Goal: Information Seeking & Learning: Learn about a topic

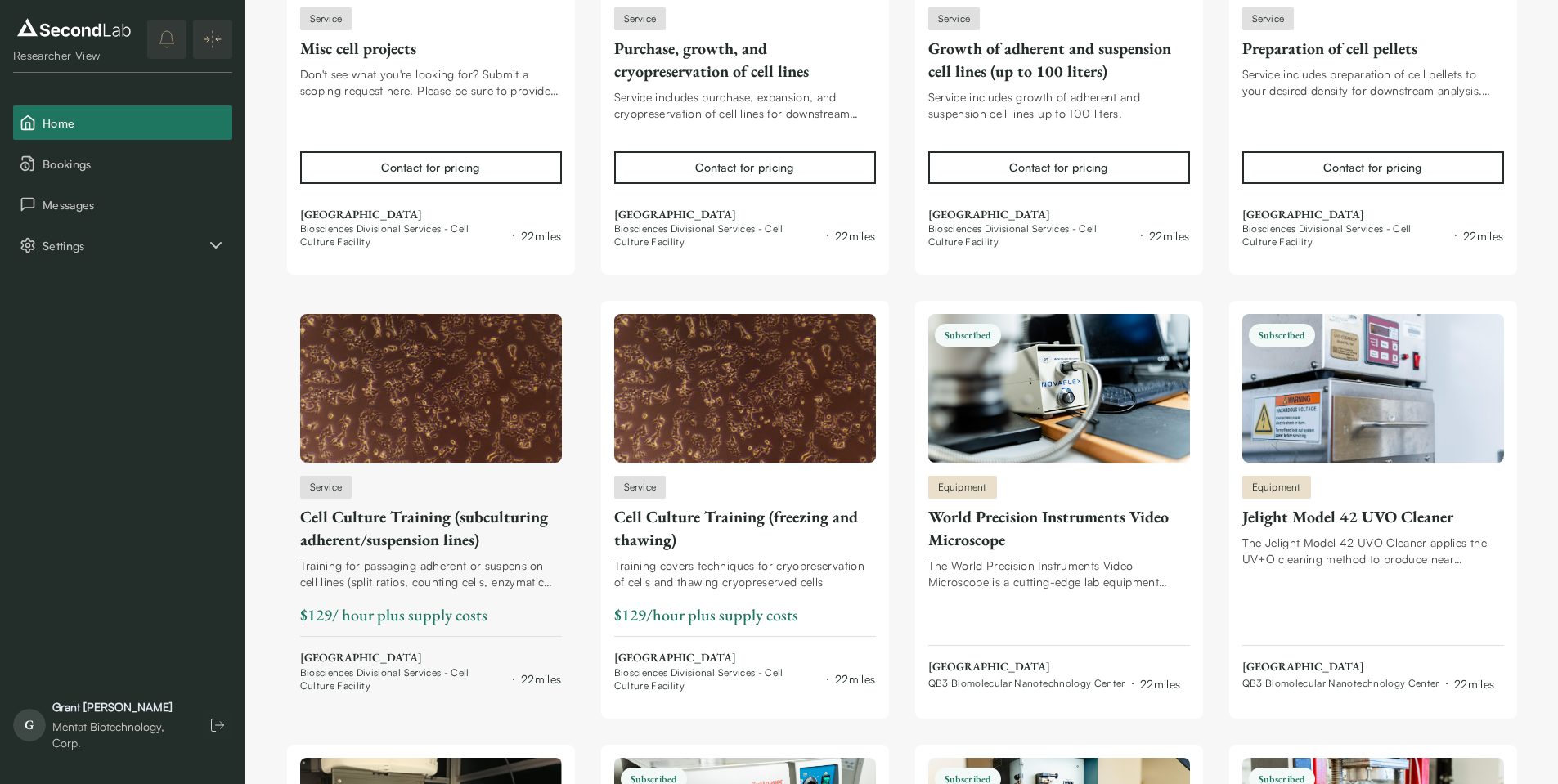
scroll to position [13118, 0]
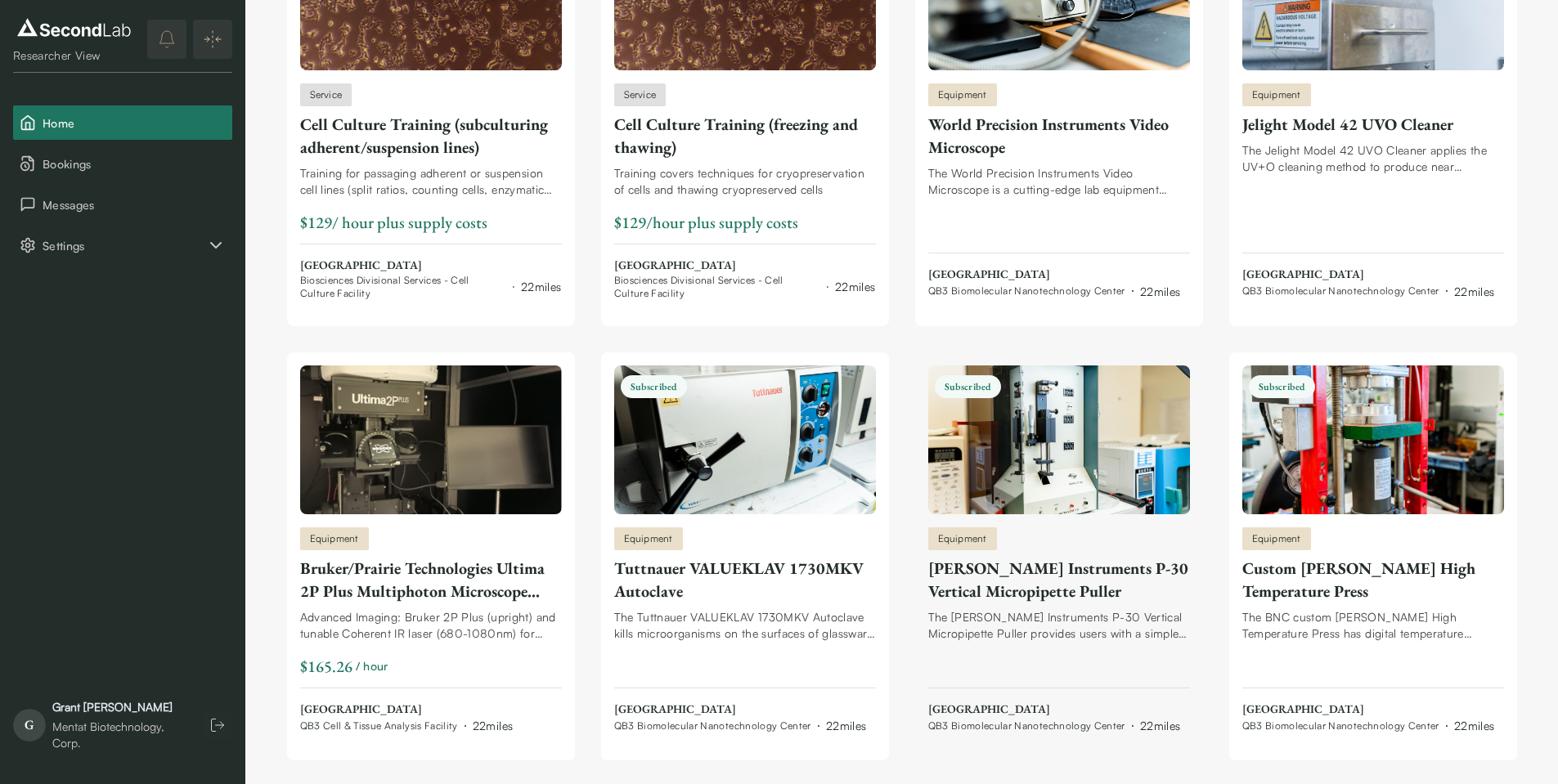
click at [1029, 726] on span "QB3 Biomolecular Nanotechnology Center" at bounding box center [1027, 726] width 197 height 13
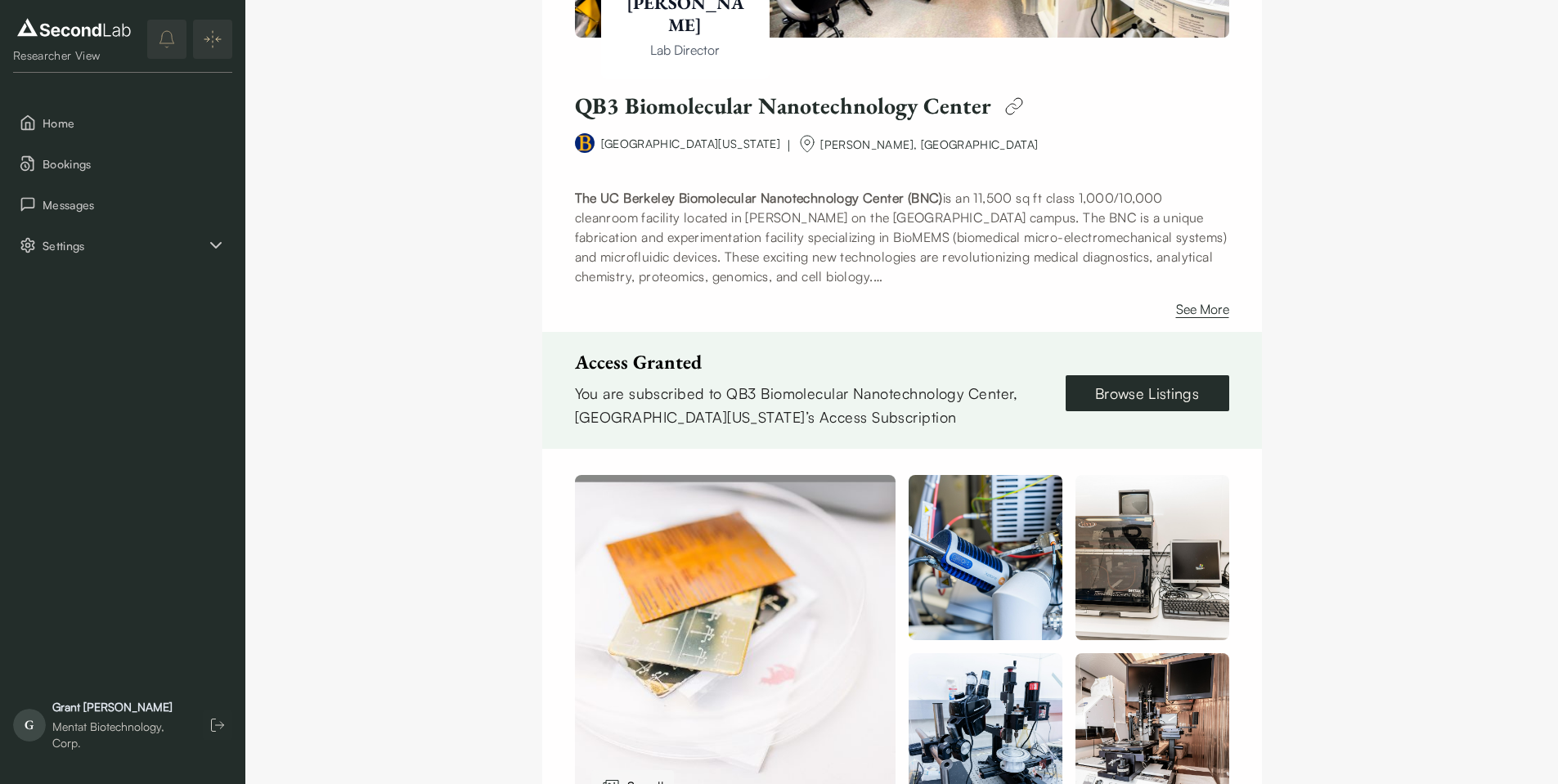
scroll to position [295, 0]
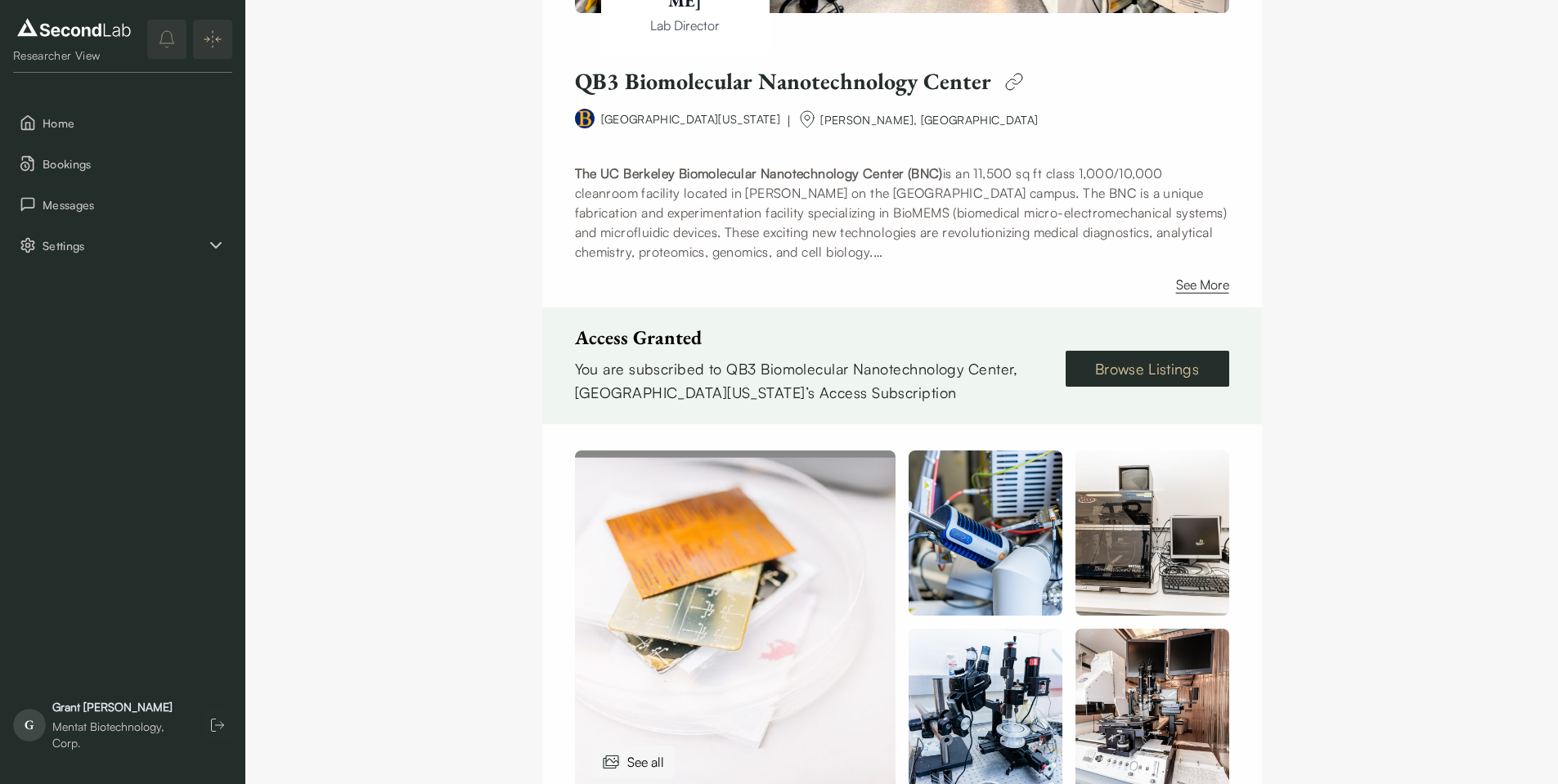
click at [1121, 375] on link "Browse Listings" at bounding box center [1148, 369] width 164 height 36
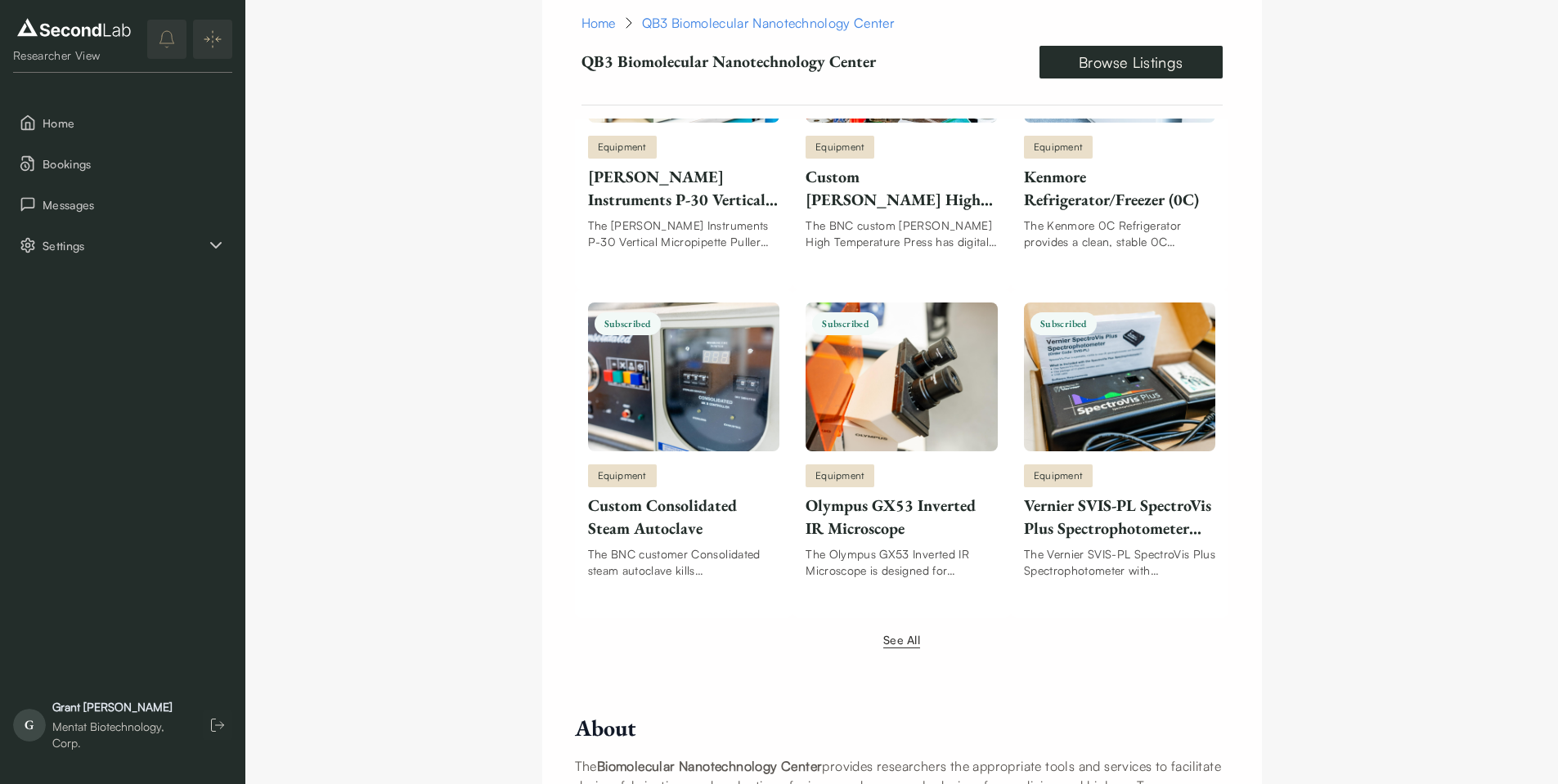
scroll to position [2138, 0]
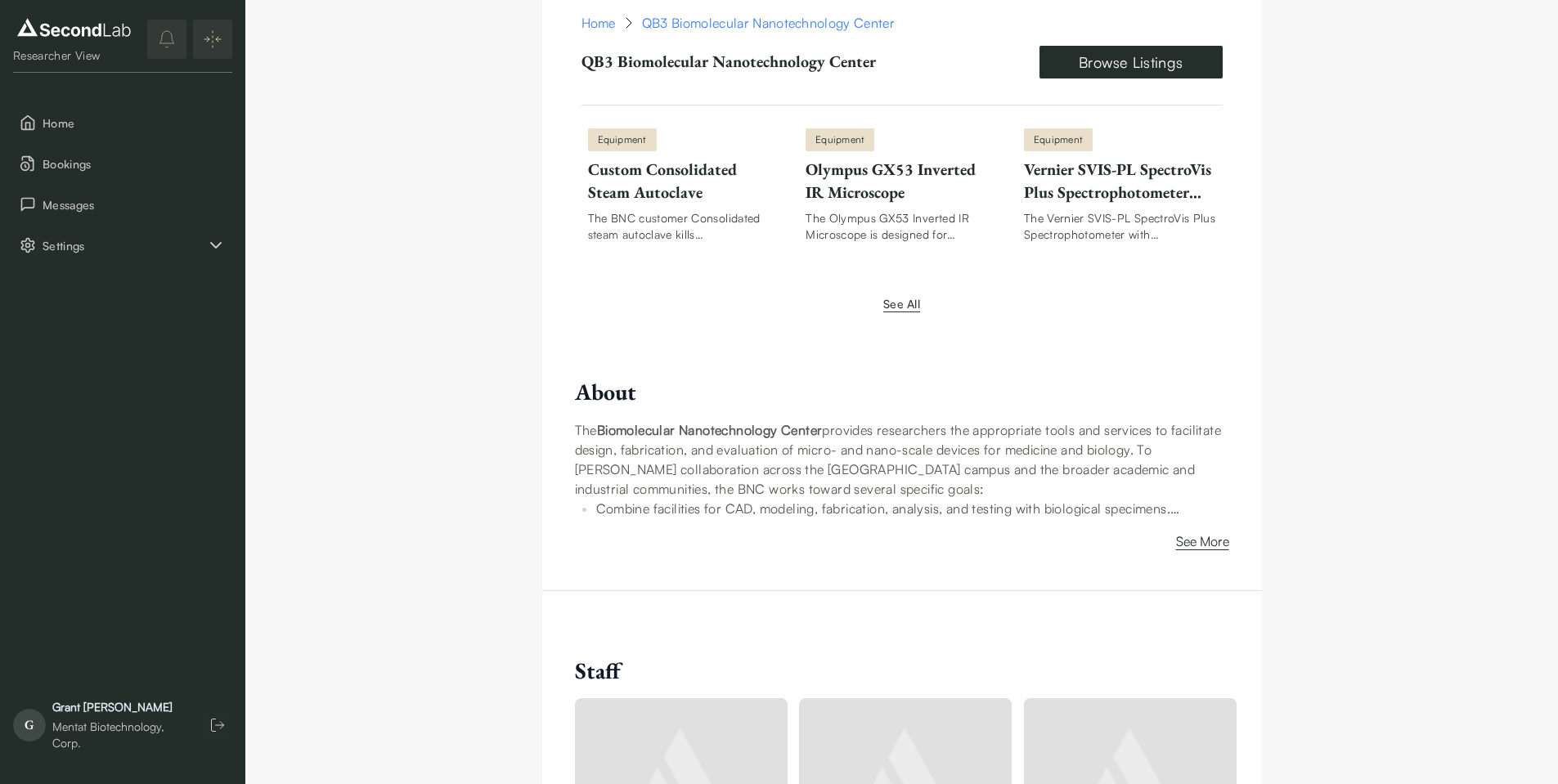
click at [899, 299] on button "See All" at bounding box center [901, 304] width 37 height 17
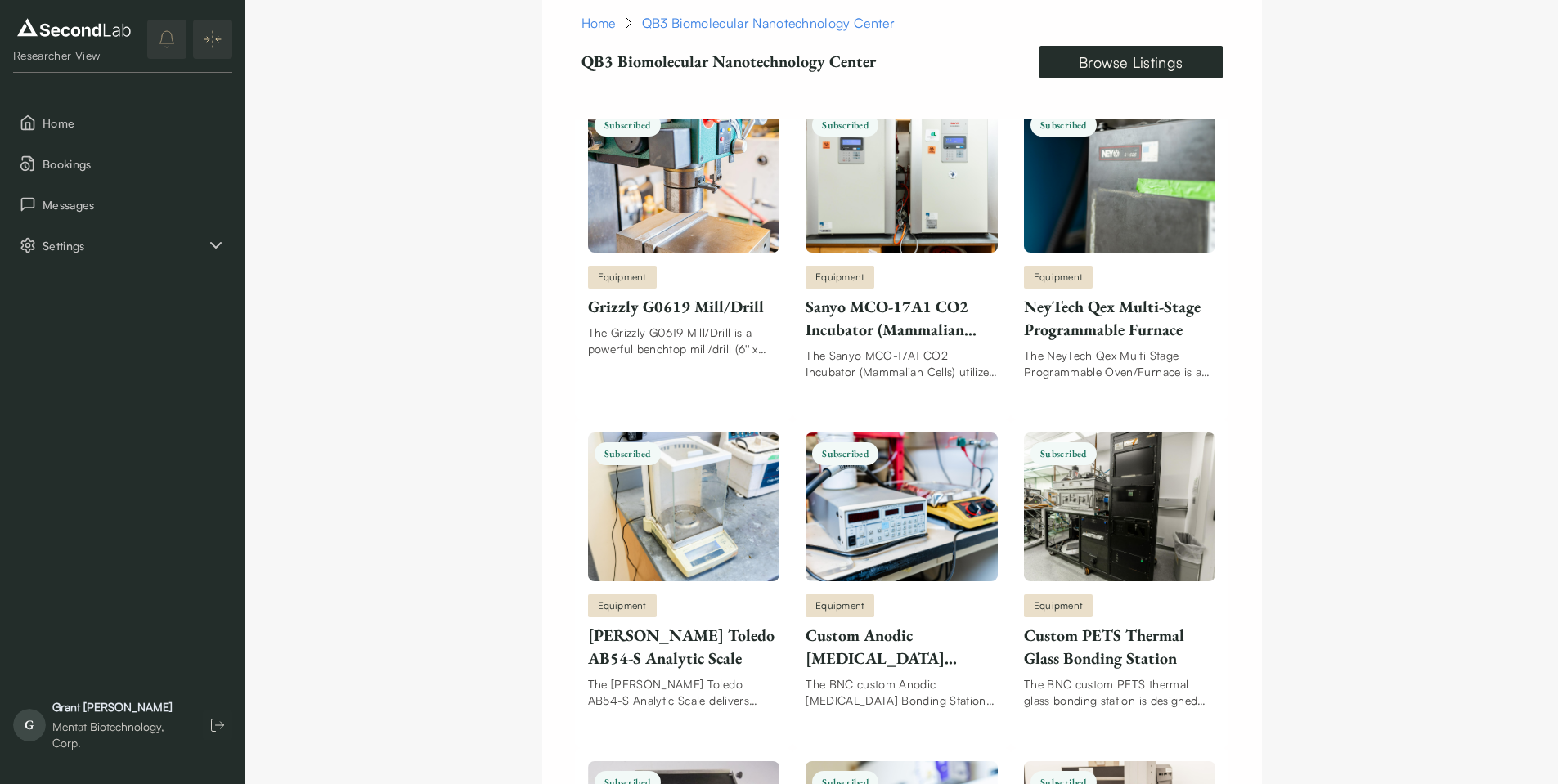
scroll to position [4689, 0]
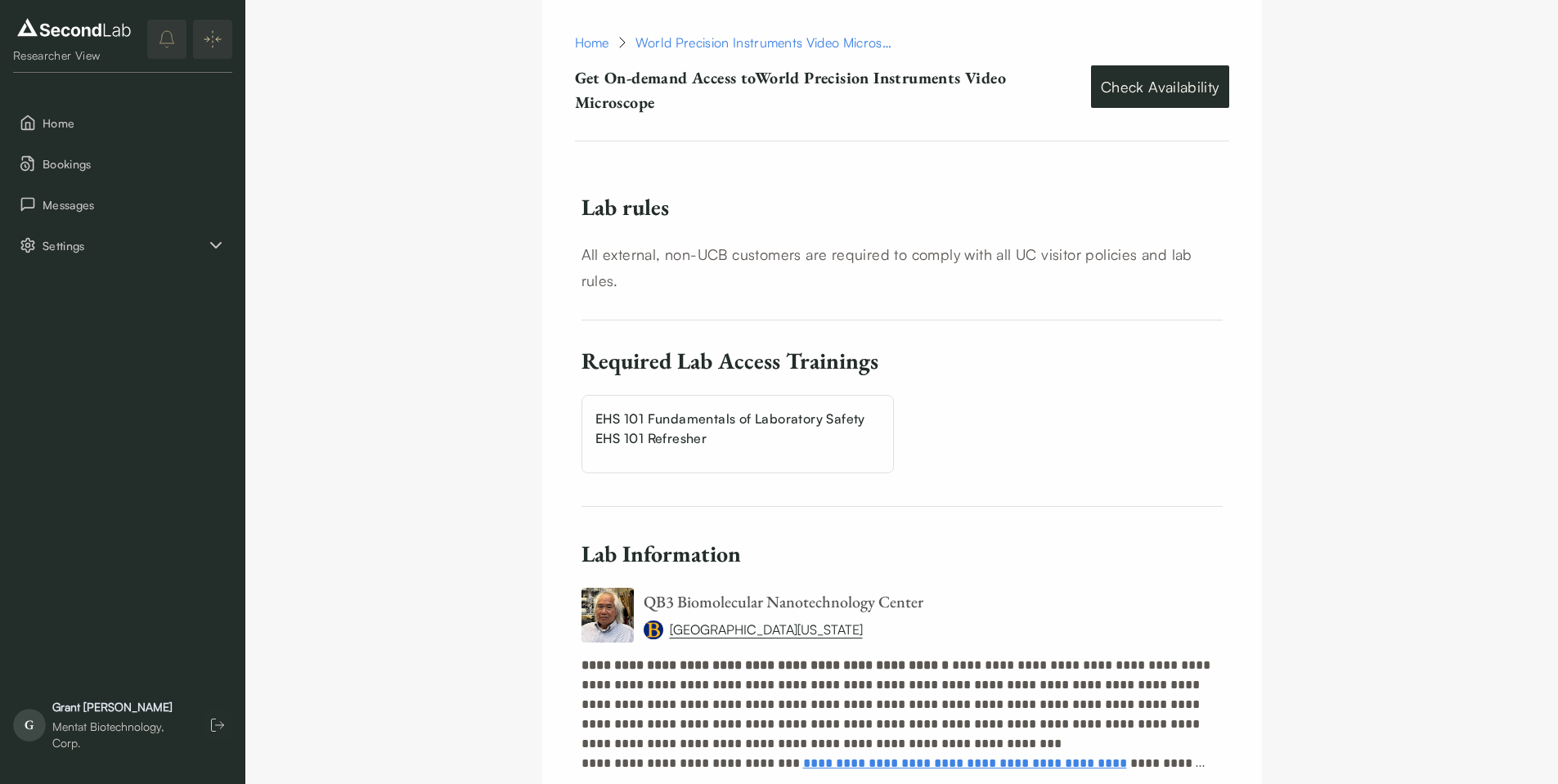
scroll to position [1079, 0]
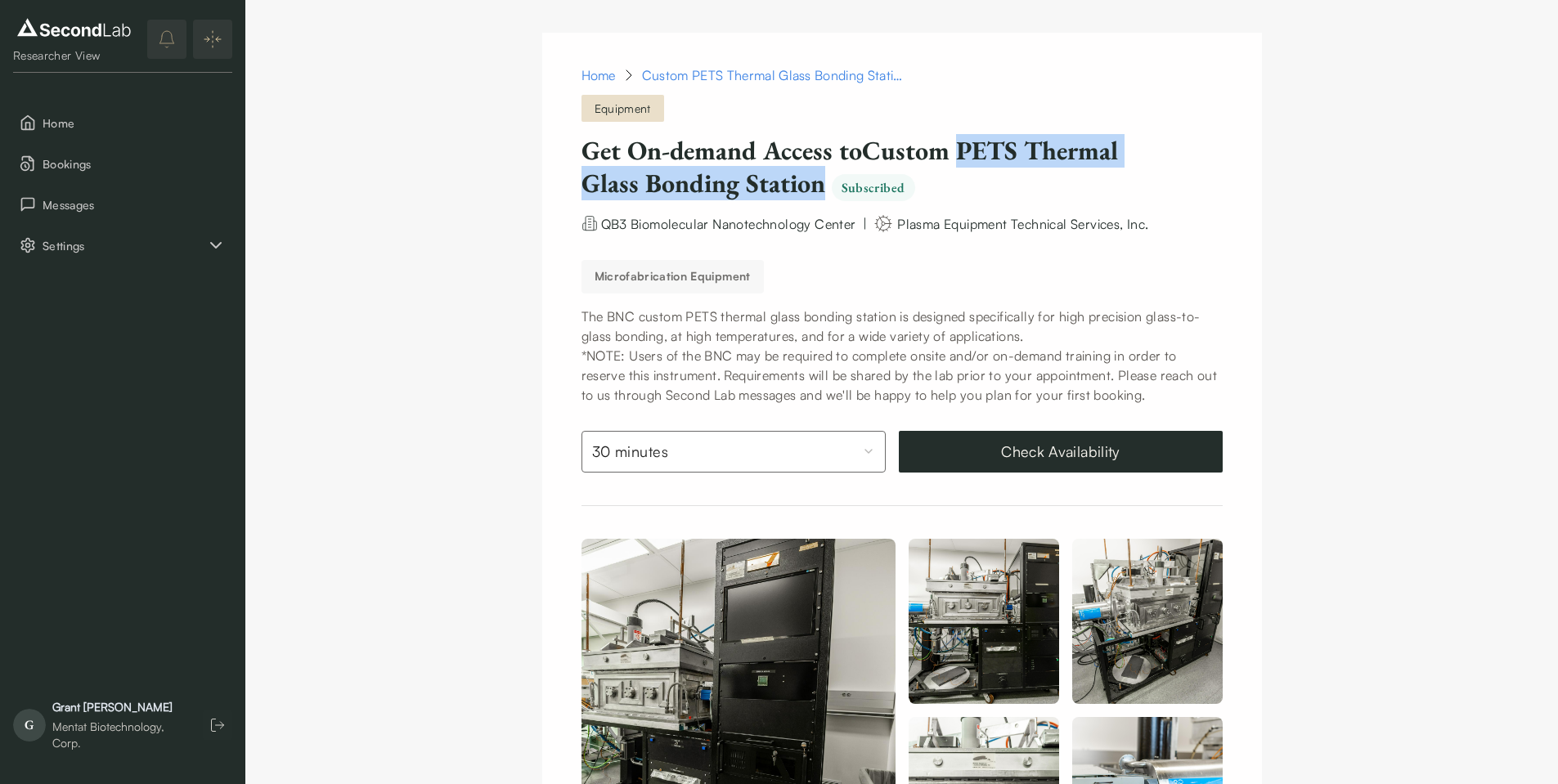
drag, startPoint x: 963, startPoint y: 144, endPoint x: 819, endPoint y: 190, distance: 151.2
click at [819, 190] on h1 "Get On-demand Access to Custom PETS Thermal Glass Bonding Station Subscribed" at bounding box center [860, 167] width 557 height 67
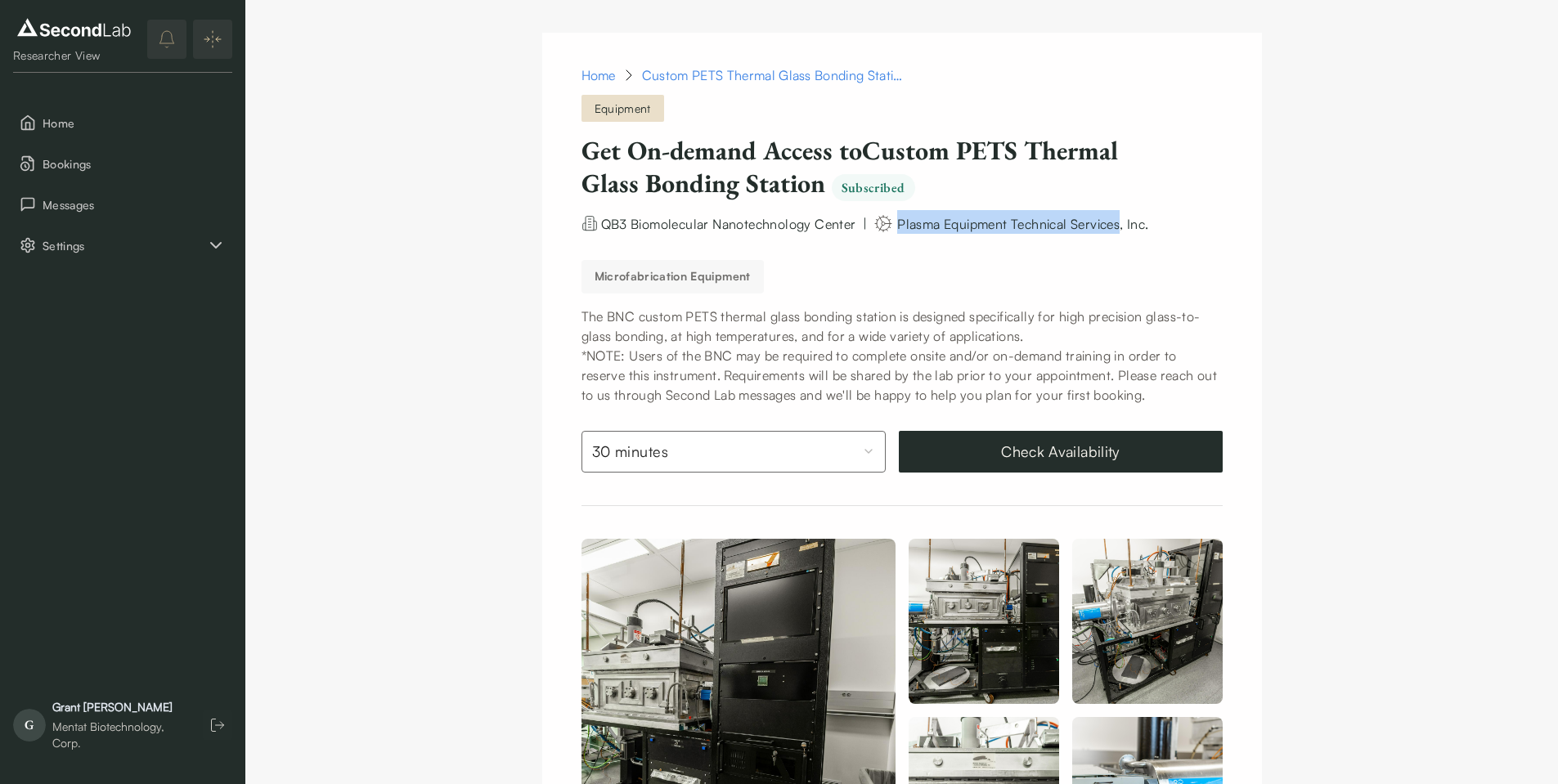
drag, startPoint x: 899, startPoint y: 228, endPoint x: 1121, endPoint y: 224, distance: 222.0
click at [1126, 227] on span "Plasma Equipment Technical Services, Inc." at bounding box center [1022, 223] width 251 height 16
copy span "Plasma Equipment Technical Services"
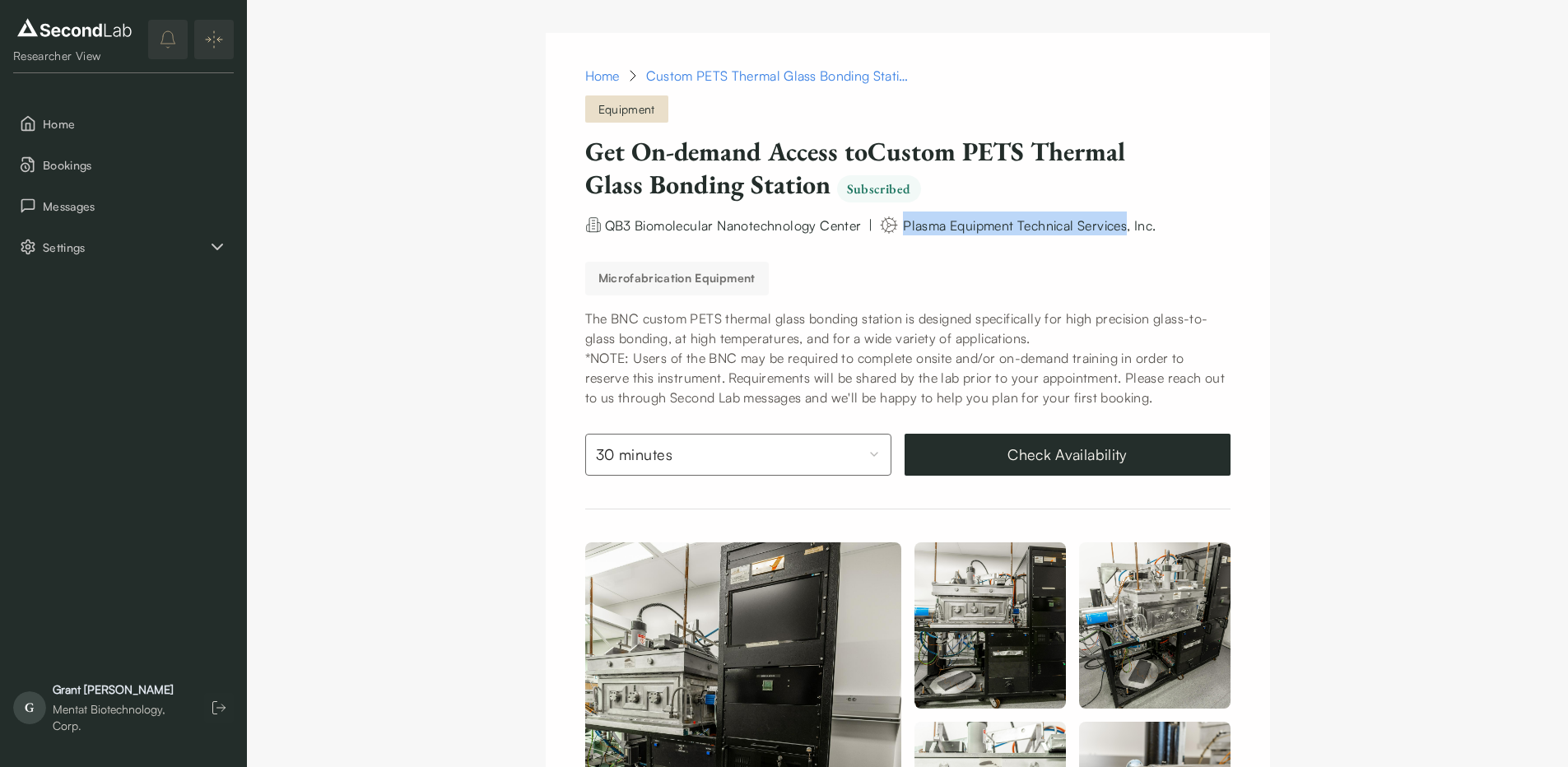
copy span "Plasma Equipment Technical Services"
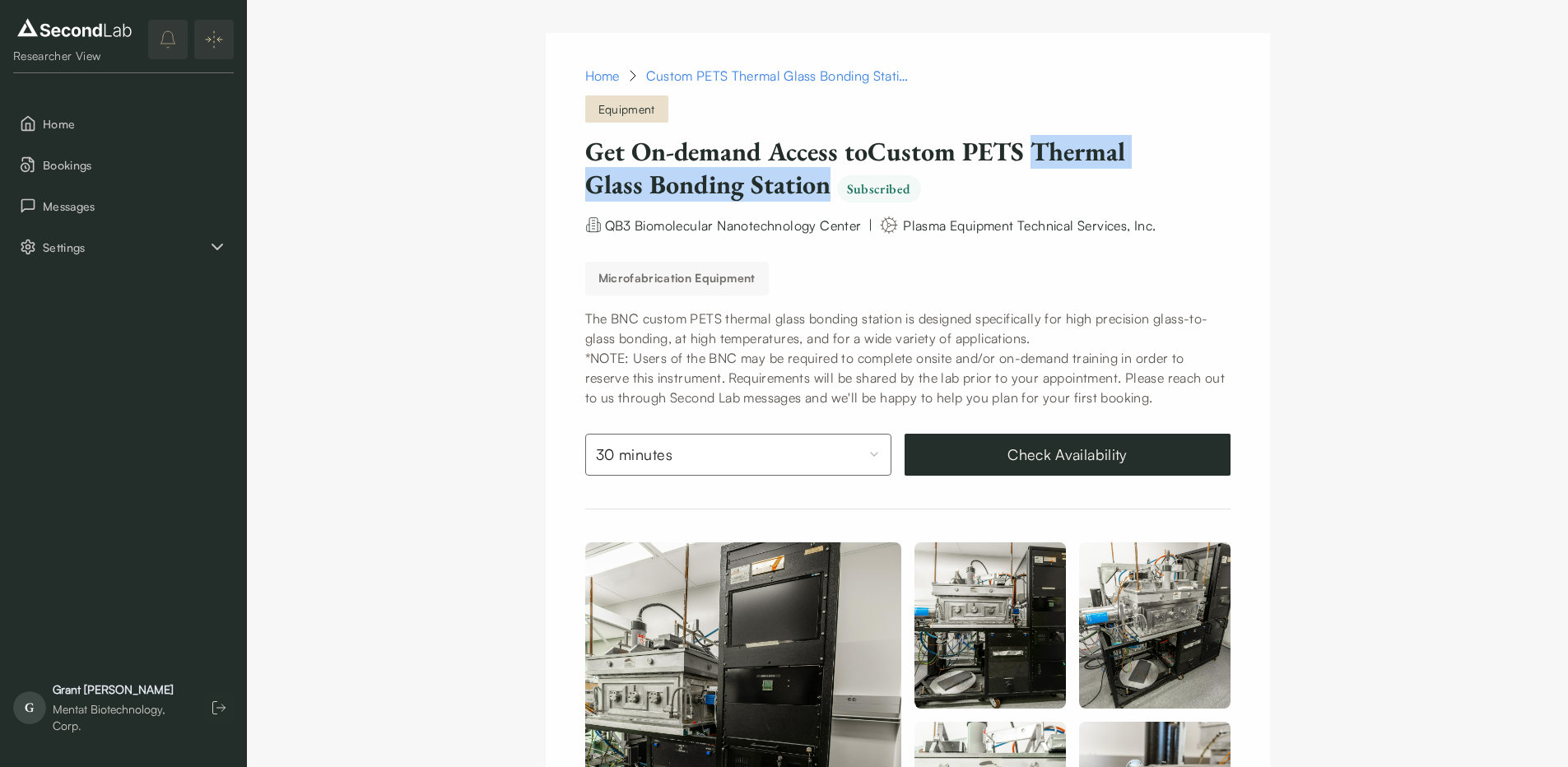
drag, startPoint x: 1042, startPoint y: 155, endPoint x: 832, endPoint y: 184, distance: 212.0
click at [832, 184] on h1 "Get On-demand Access to Custom PETS Thermal Glass Bonding Station Subscribed" at bounding box center [866, 169] width 560 height 67
copy h1 "Thermal Glass Bonding Station"
